Goal: Information Seeking & Learning: Find specific fact

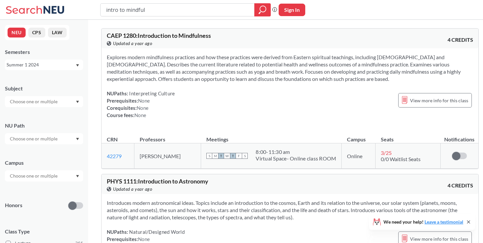
drag, startPoint x: 158, startPoint y: 7, endPoint x: 88, endPoint y: 4, distance: 70.0
click at [88, 4] on div "intro to mindful Phrase search guarantees the exact search appears in the resul…" at bounding box center [241, 10] width 483 height 20
type input "n"
paste input "BNSC 4971"
type input "BNSC 4971"
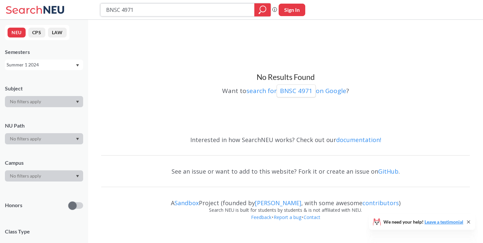
click at [260, 6] on icon "magnifying glass" at bounding box center [262, 9] width 8 height 9
click at [266, 7] on div at bounding box center [262, 9] width 16 height 13
click at [260, 7] on icon "magnifying glass" at bounding box center [262, 9] width 8 height 9
click at [25, 61] on div "Summer 1 2024" at bounding box center [41, 64] width 69 height 7
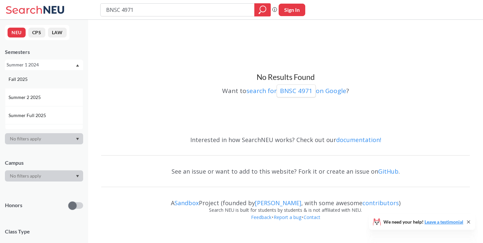
click at [30, 82] on div "Fall 2025" at bounding box center [46, 79] width 74 height 7
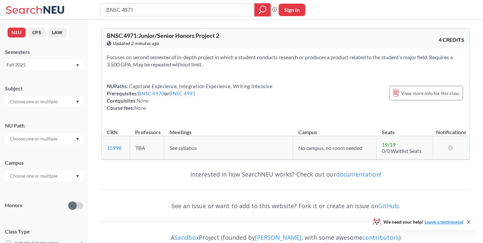
click at [59, 63] on div "Fall 2025" at bounding box center [41, 64] width 69 height 7
click at [46, 77] on div "Summer 2 2025" at bounding box center [46, 75] width 74 height 7
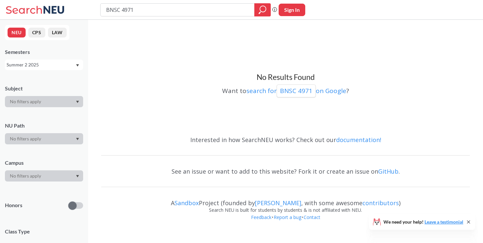
click at [169, 10] on input "BNSC 4971" at bounding box center [177, 9] width 144 height 11
click at [57, 63] on div "Summer 2 2025" at bounding box center [41, 64] width 69 height 7
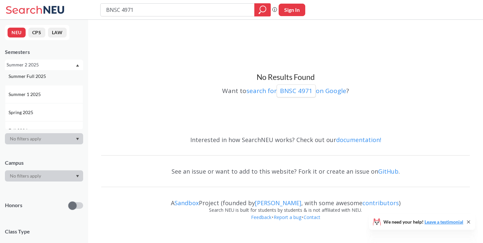
scroll to position [68, 0]
click at [51, 88] on div "Spring 2025" at bounding box center [44, 84] width 78 height 18
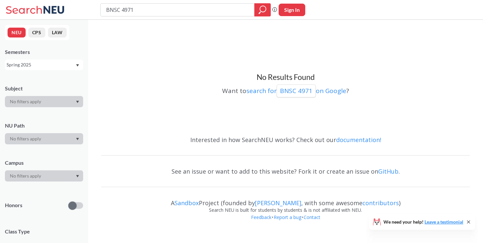
click at [59, 67] on div "Spring 2025" at bounding box center [41, 64] width 69 height 7
drag, startPoint x: 121, startPoint y: 11, endPoint x: 98, endPoint y: 4, distance: 24.4
click at [98, 4] on div "BNSC 4971 Phrase search guarantees the exact search appears in the results. Ex.…" at bounding box center [241, 10] width 483 height 20
type input "4971"
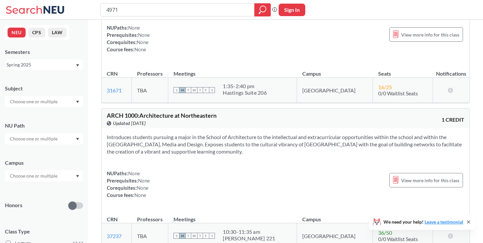
scroll to position [1183, 0]
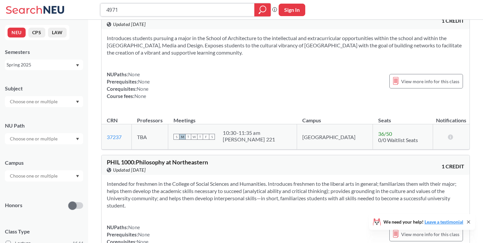
drag, startPoint x: 162, startPoint y: 9, endPoint x: 95, endPoint y: 9, distance: 66.7
click at [95, 9] on div "4971 Phrase search guarantees the exact search appears in the results. Ex. If y…" at bounding box center [241, 10] width 483 height 20
paste input "BNSC 4970"
type input "BNSC 4970"
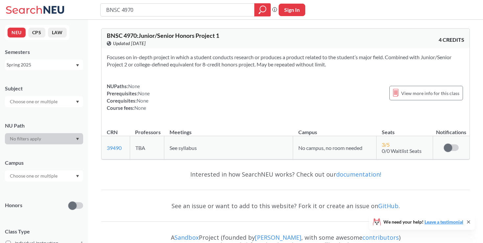
click at [68, 66] on div "Spring 2025" at bounding box center [41, 64] width 69 height 7
click at [57, 85] on div "Fall 2025" at bounding box center [44, 79] width 78 height 18
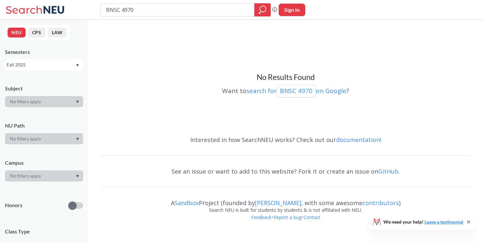
click at [61, 64] on div "Fall 2025" at bounding box center [41, 64] width 69 height 7
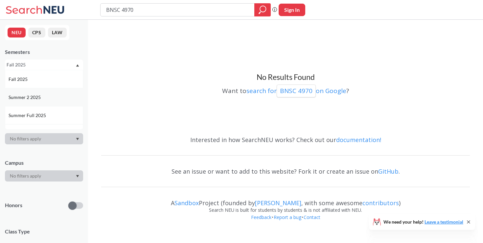
click at [54, 99] on div "Summer 2 2025" at bounding box center [46, 97] width 74 height 7
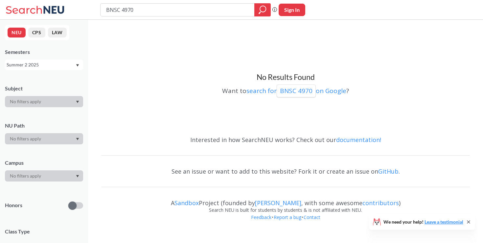
click at [60, 69] on div "Summer 2 2025" at bounding box center [44, 64] width 78 height 11
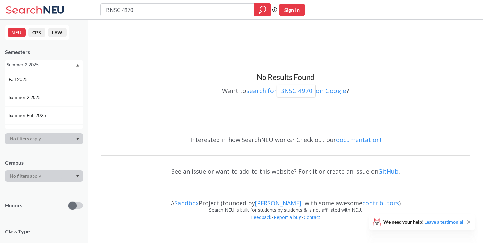
click at [60, 67] on div "Summer 2 2025" at bounding box center [41, 64] width 69 height 7
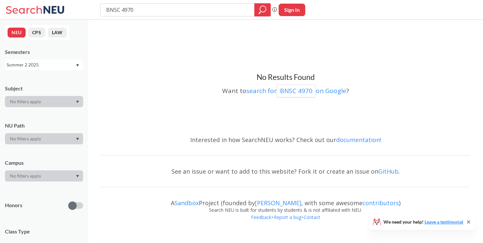
click at [54, 68] on div "Summer 2 2025" at bounding box center [44, 64] width 78 height 11
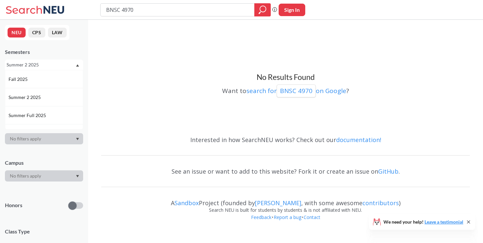
click at [53, 64] on div "Summer 2 2025" at bounding box center [41, 64] width 69 height 7
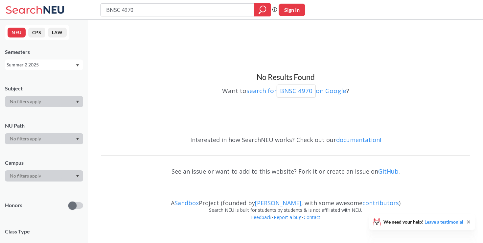
click at [53, 64] on div "Summer 2 2025" at bounding box center [41, 64] width 69 height 7
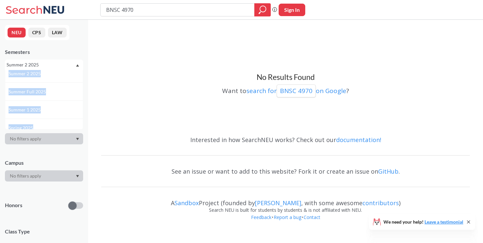
scroll to position [28, 0]
click at [45, 102] on div "Summer 1 2025" at bounding box center [46, 105] width 74 height 7
